Goal: Information Seeking & Learning: Find contact information

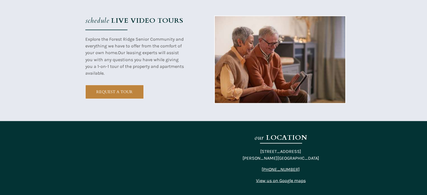
scroll to position [1039, 0]
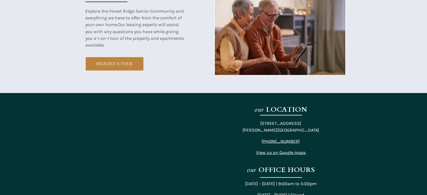
click at [270, 151] on span "View us on Google maps" at bounding box center [281, 152] width 50 height 5
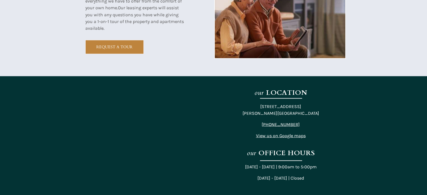
scroll to position [1083, 0]
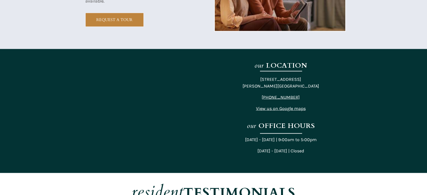
click at [274, 108] on span "View us on Google maps" at bounding box center [281, 108] width 50 height 5
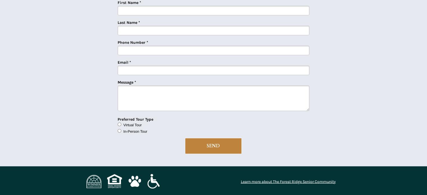
scroll to position [1420, 0]
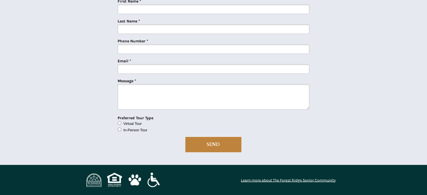
click at [92, 181] on img at bounding box center [94, 180] width 15 height 13
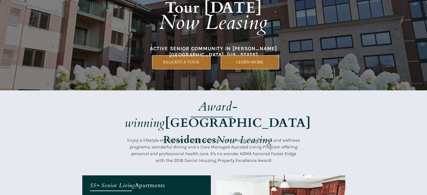
scroll to position [0, 0]
